Goal: Task Accomplishment & Management: Complete application form

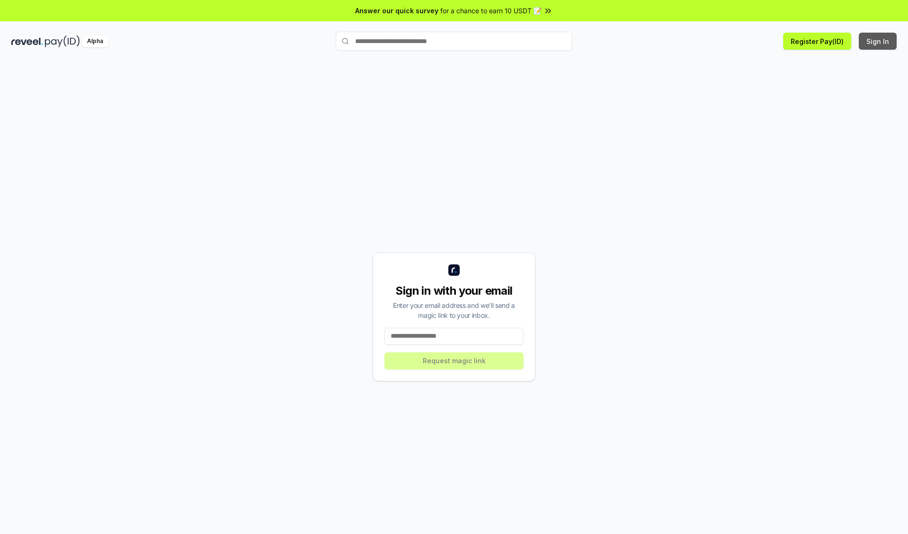
click at [878, 41] on button "Sign In" at bounding box center [878, 41] width 38 height 17
type input "**********"
click at [454, 360] on button "Request magic link" at bounding box center [454, 360] width 139 height 17
